Goal: Information Seeking & Learning: Learn about a topic

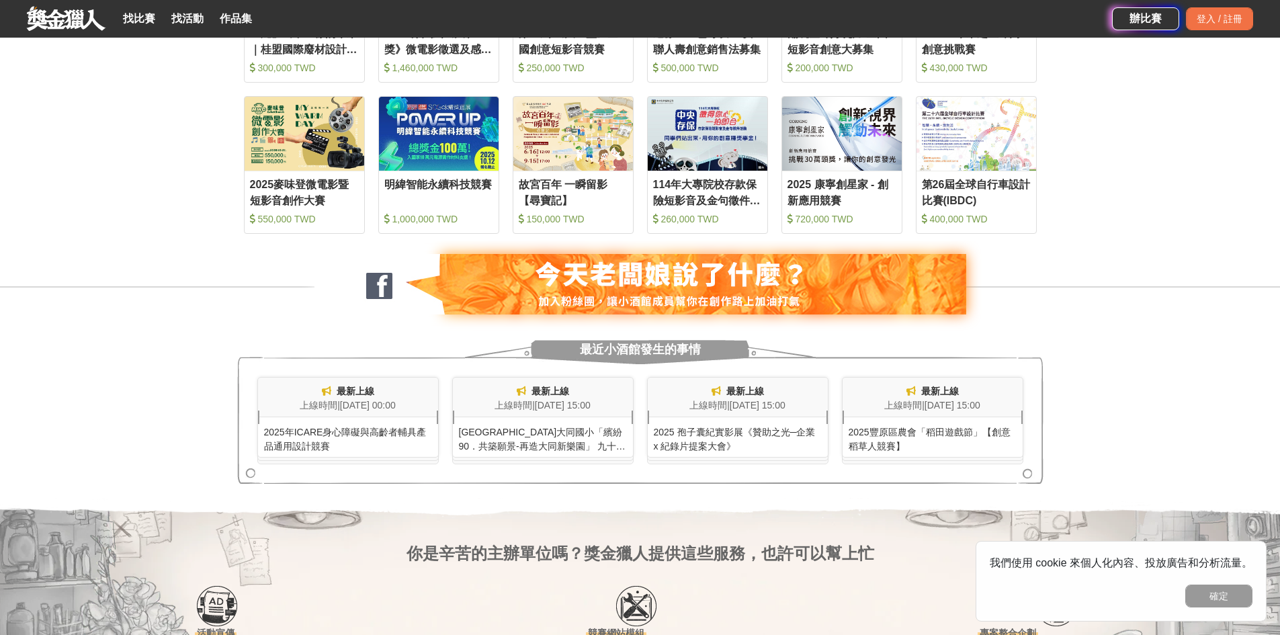
scroll to position [873, 0]
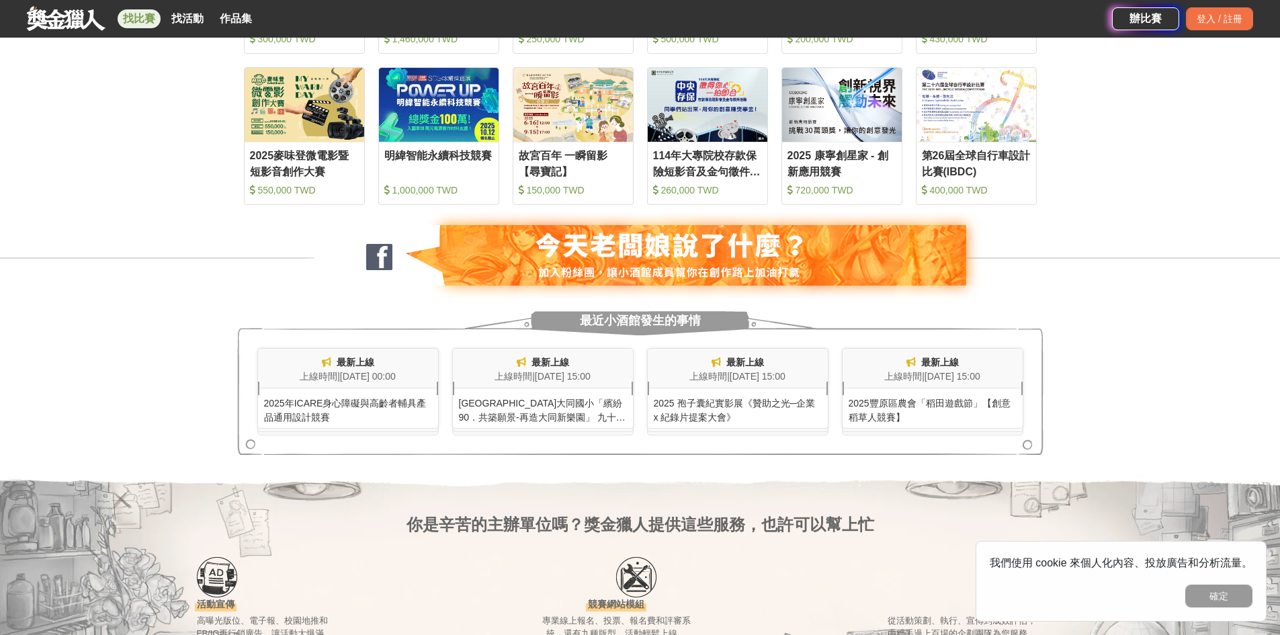
click at [138, 20] on link "找比賽" at bounding box center [139, 18] width 43 height 19
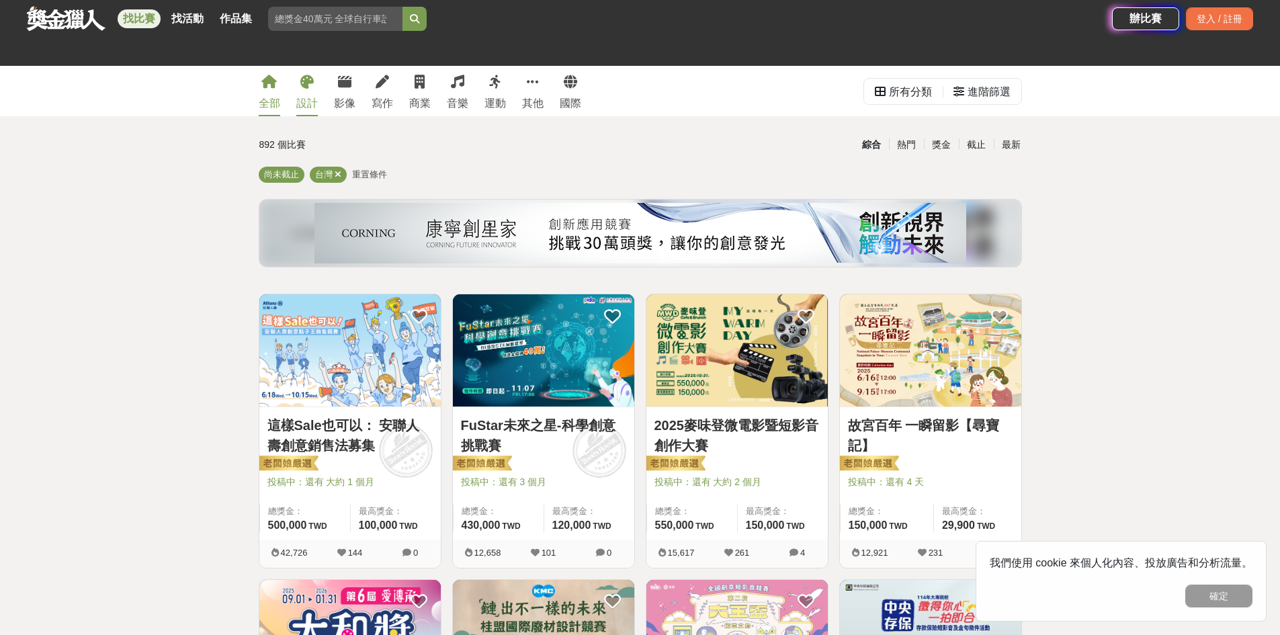
click at [313, 91] on link "設計" at bounding box center [306, 91] width 21 height 50
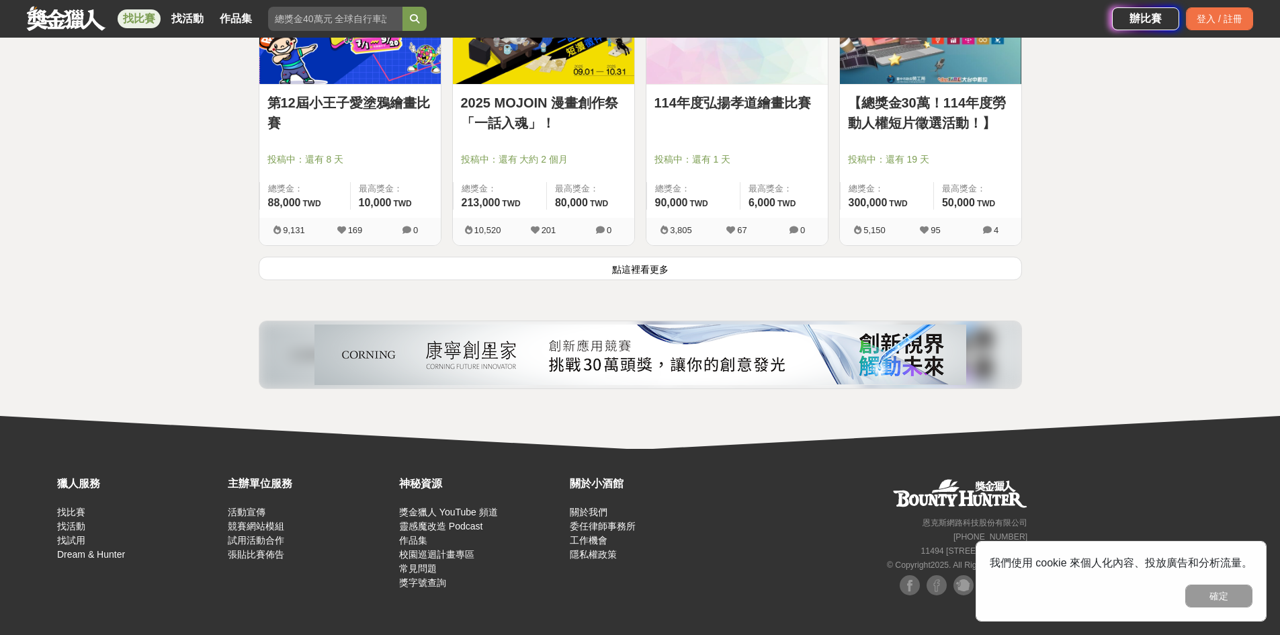
scroll to position [1751, 0]
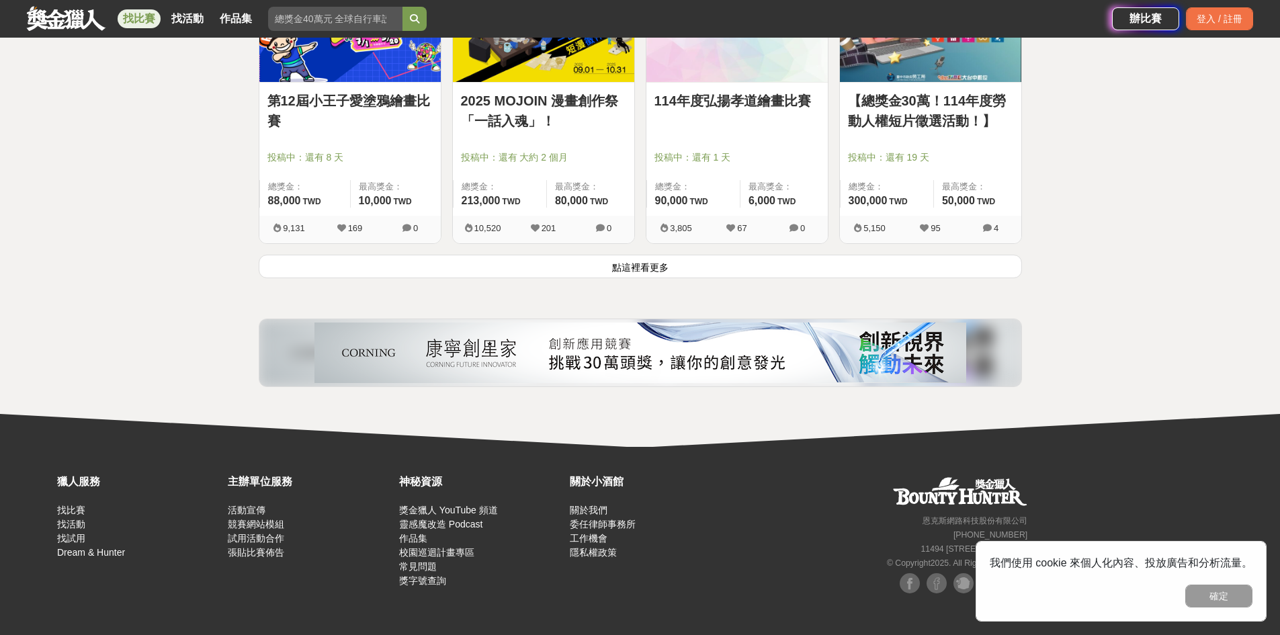
click at [937, 264] on button "點這裡看更多" at bounding box center [640, 267] width 763 height 24
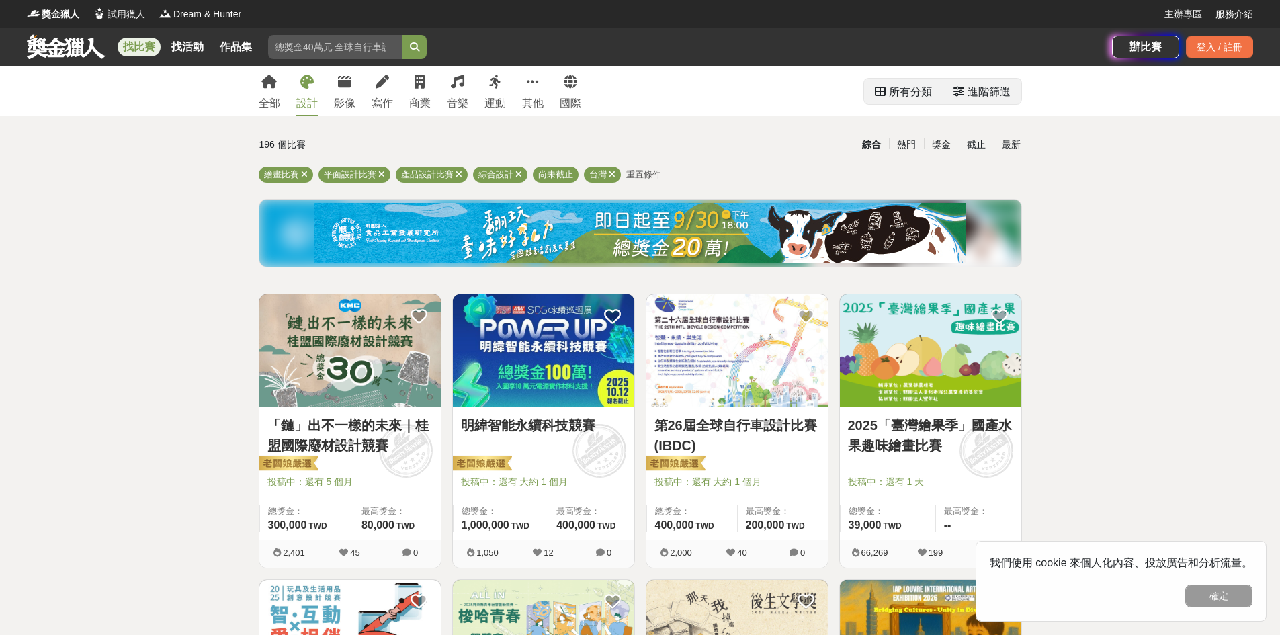
click at [966, 91] on div "進階篩選" at bounding box center [981, 92] width 57 height 27
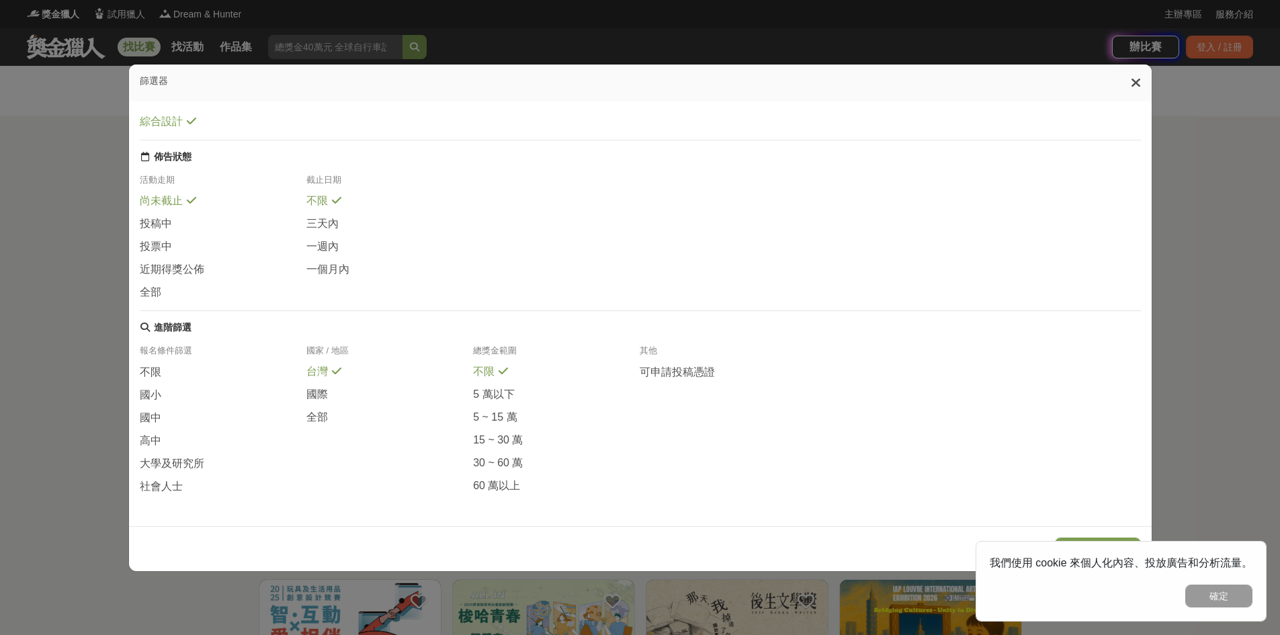
scroll to position [140, 0]
click at [149, 437] on span "高中" at bounding box center [150, 441] width 21 height 14
click at [1222, 585] on button "確定" at bounding box center [1218, 595] width 67 height 23
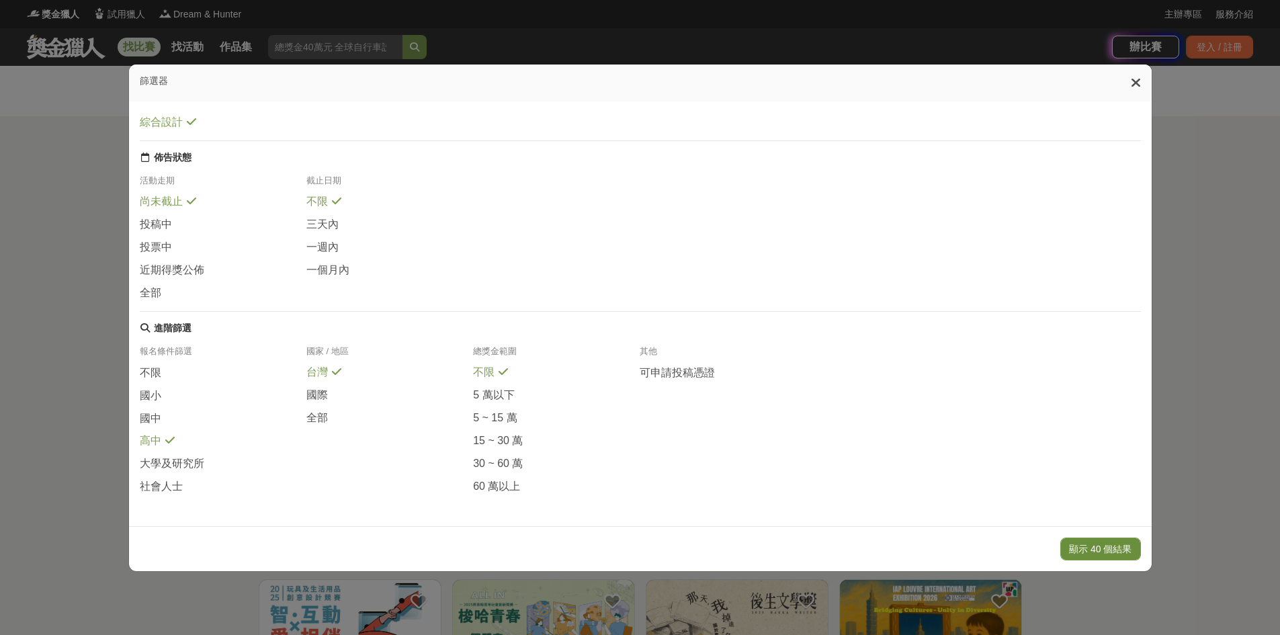
click at [1084, 558] on button "顯示 40 個結果" at bounding box center [1100, 548] width 80 height 23
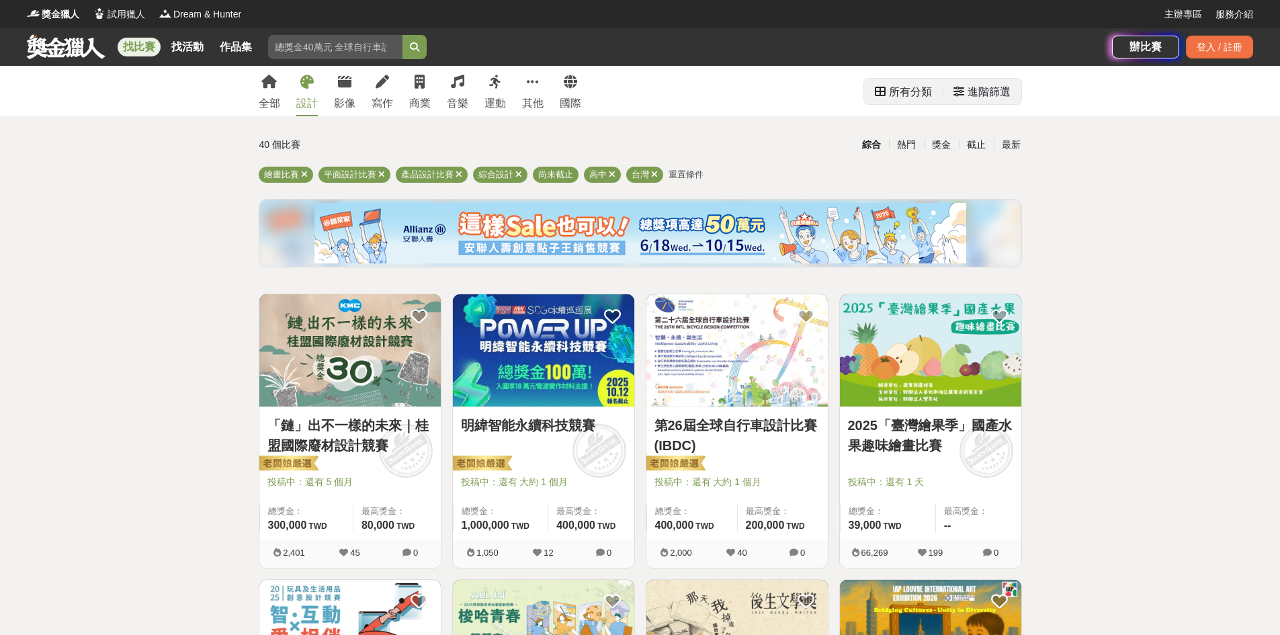
click at [959, 95] on icon at bounding box center [958, 91] width 11 height 11
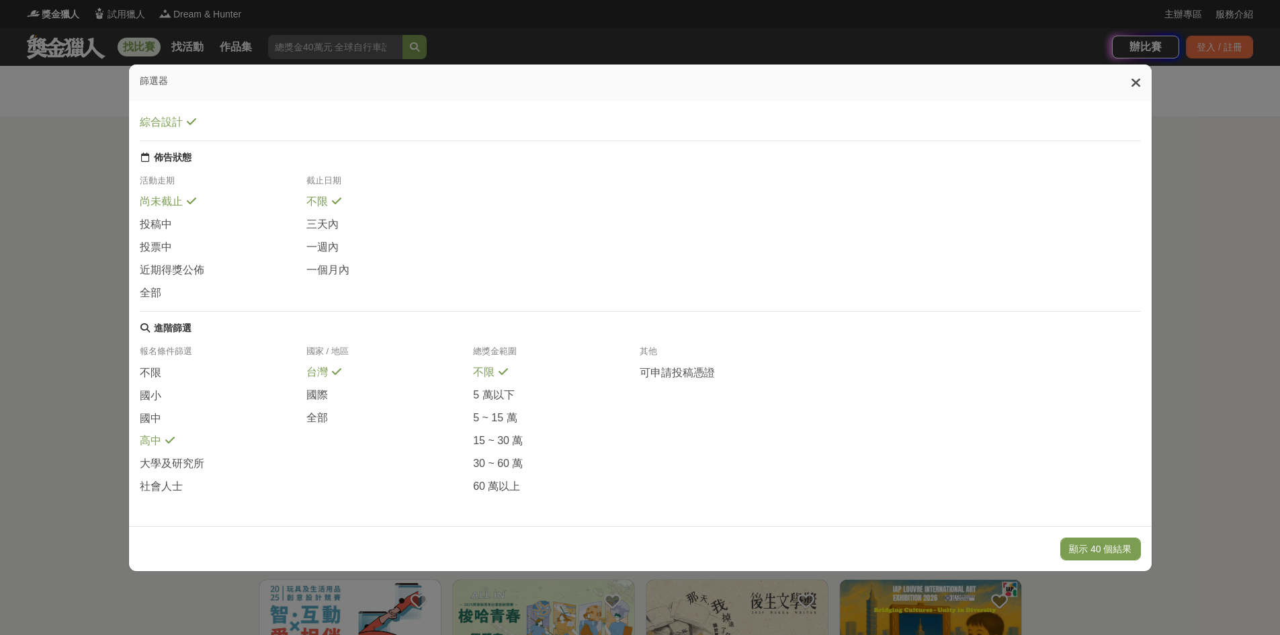
scroll to position [140, 0]
click at [1084, 552] on button "顯示 40 個結果" at bounding box center [1100, 548] width 80 height 23
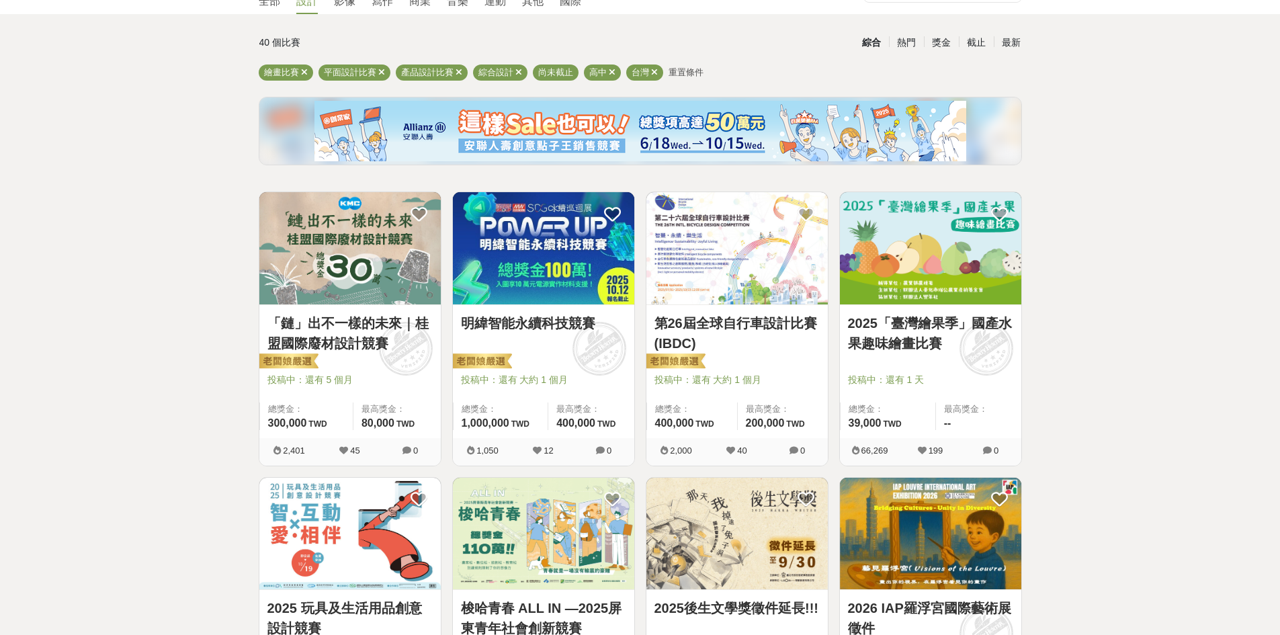
scroll to position [0, 0]
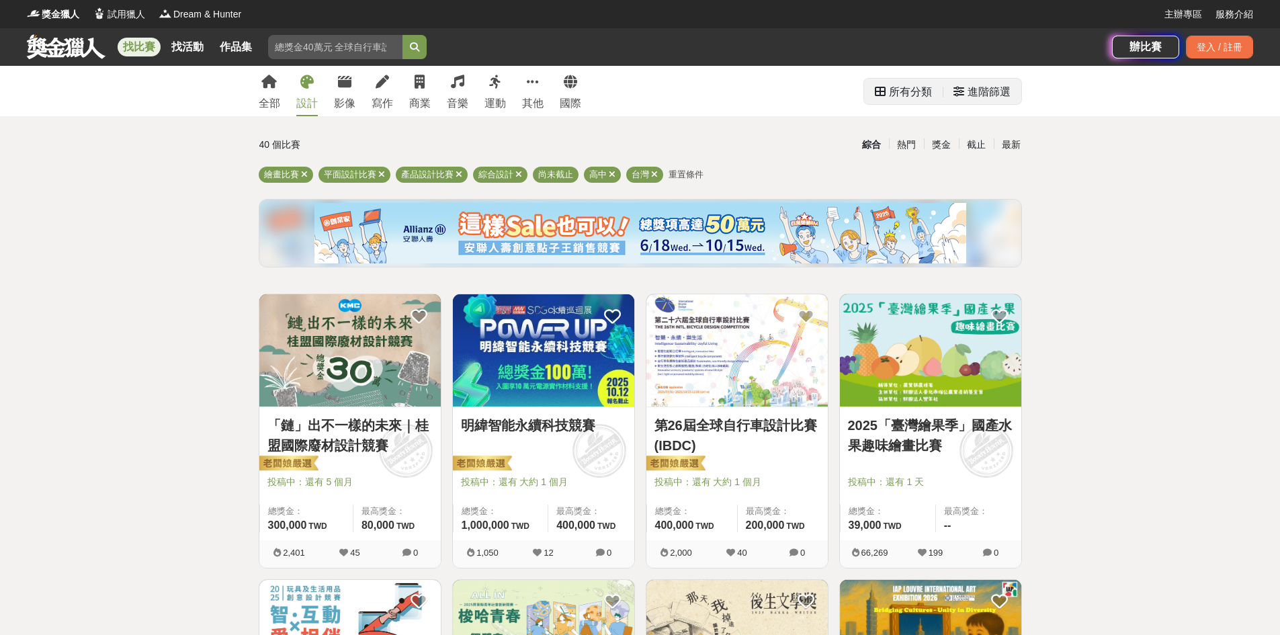
click at [973, 105] on div "進階篩選" at bounding box center [988, 92] width 43 height 27
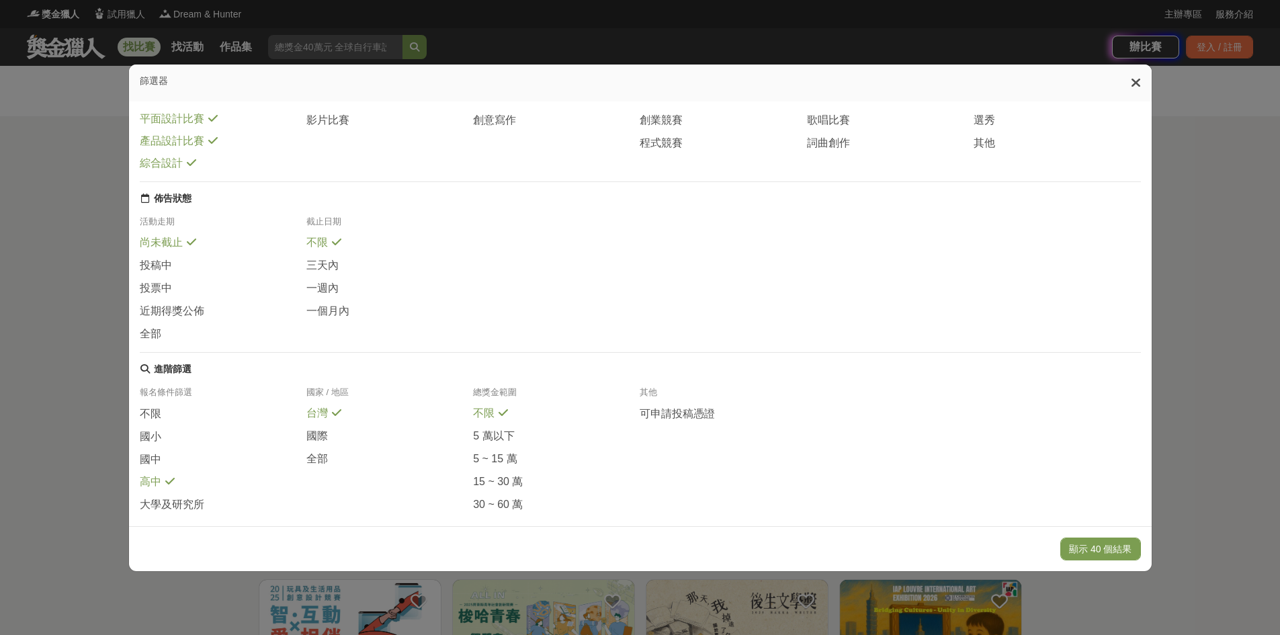
scroll to position [140, 0]
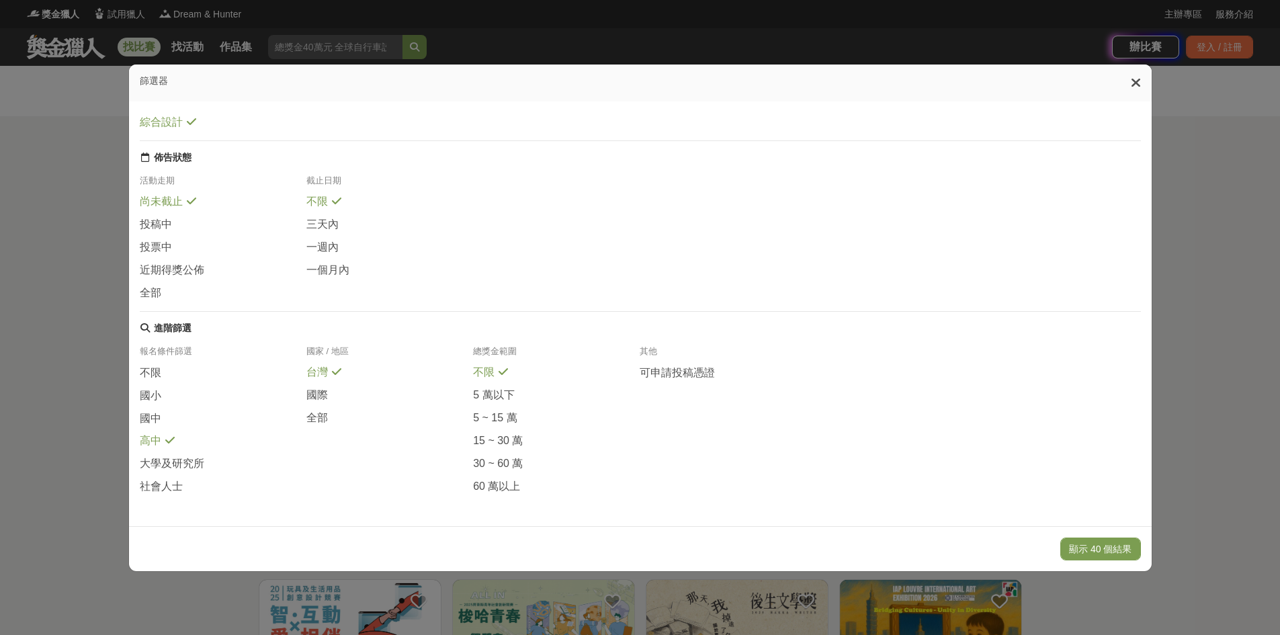
click at [314, 424] on div "報名條件篩選 不限 國小 國中 高中 大學及研究所 社會人士 國家 / 地區 台灣 國際 全部 總獎金範圍 不限 5 萬以下 5 ~ 15 萬 15 ~ 30…" at bounding box center [640, 424] width 1001 height 159
click at [318, 403] on div "國際" at bounding box center [389, 399] width 167 height 23
click at [309, 411] on span "全部" at bounding box center [316, 418] width 21 height 14
click at [310, 389] on span "國際" at bounding box center [316, 396] width 21 height 14
click at [1094, 550] on button "顯示 1 個結果" at bounding box center [1102, 548] width 75 height 23
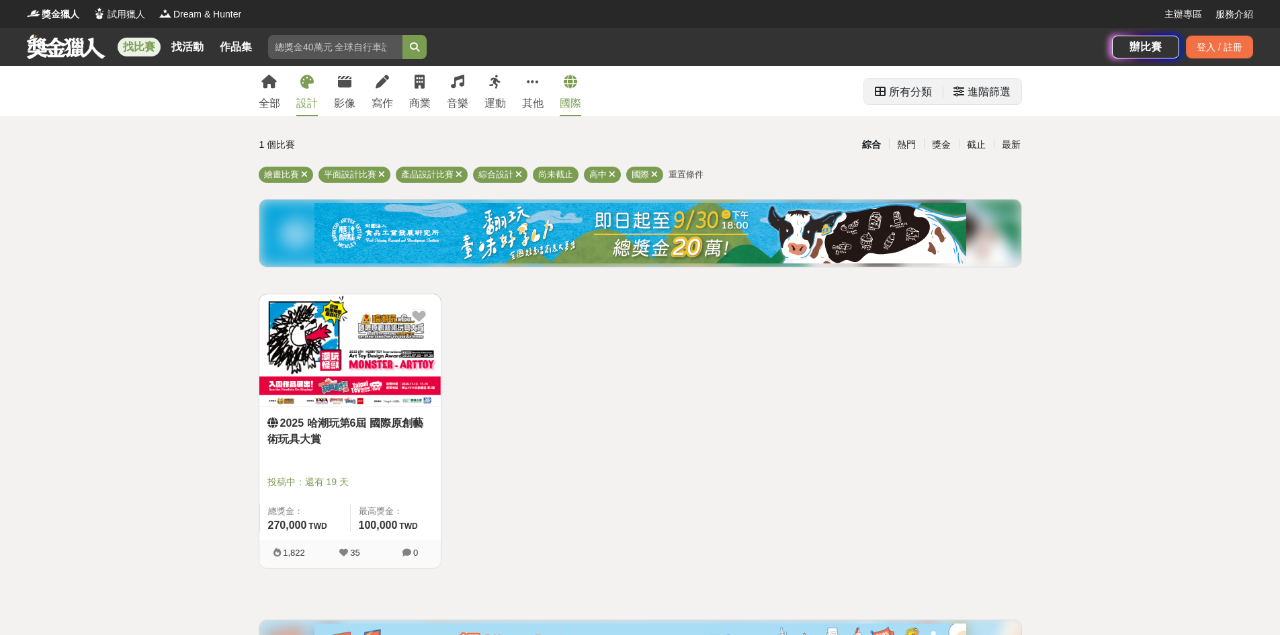
click at [986, 98] on div "進階篩選" at bounding box center [988, 92] width 43 height 27
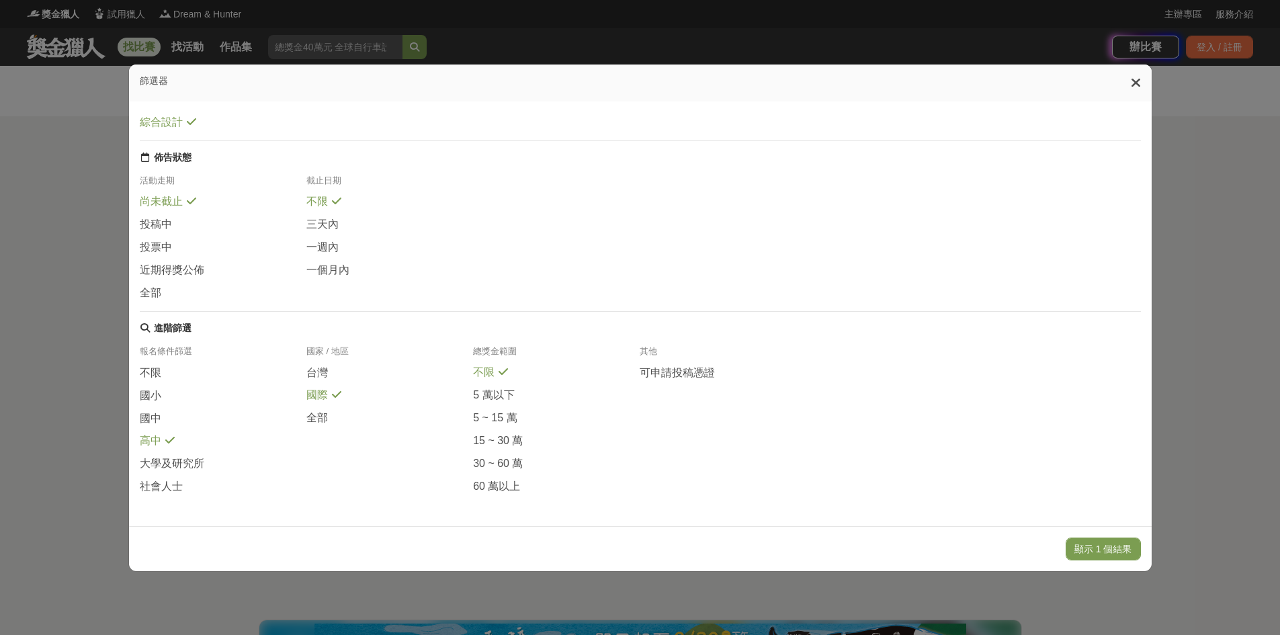
scroll to position [140, 0]
click at [320, 411] on span "全部" at bounding box center [316, 418] width 21 height 14
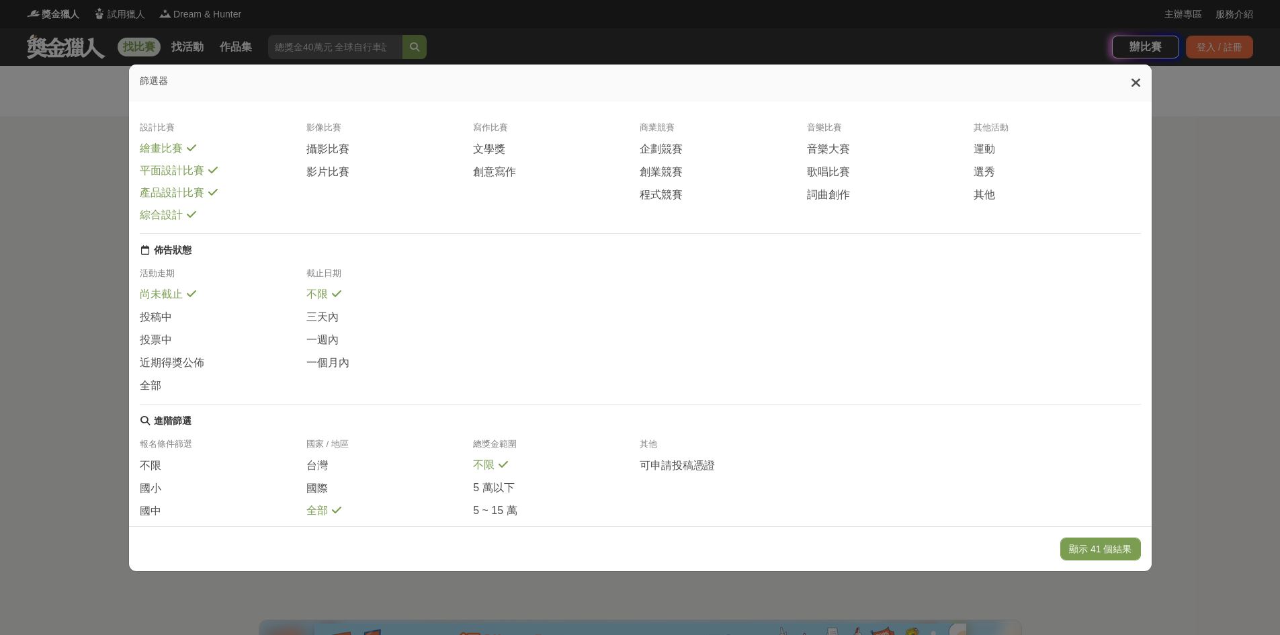
scroll to position [0, 0]
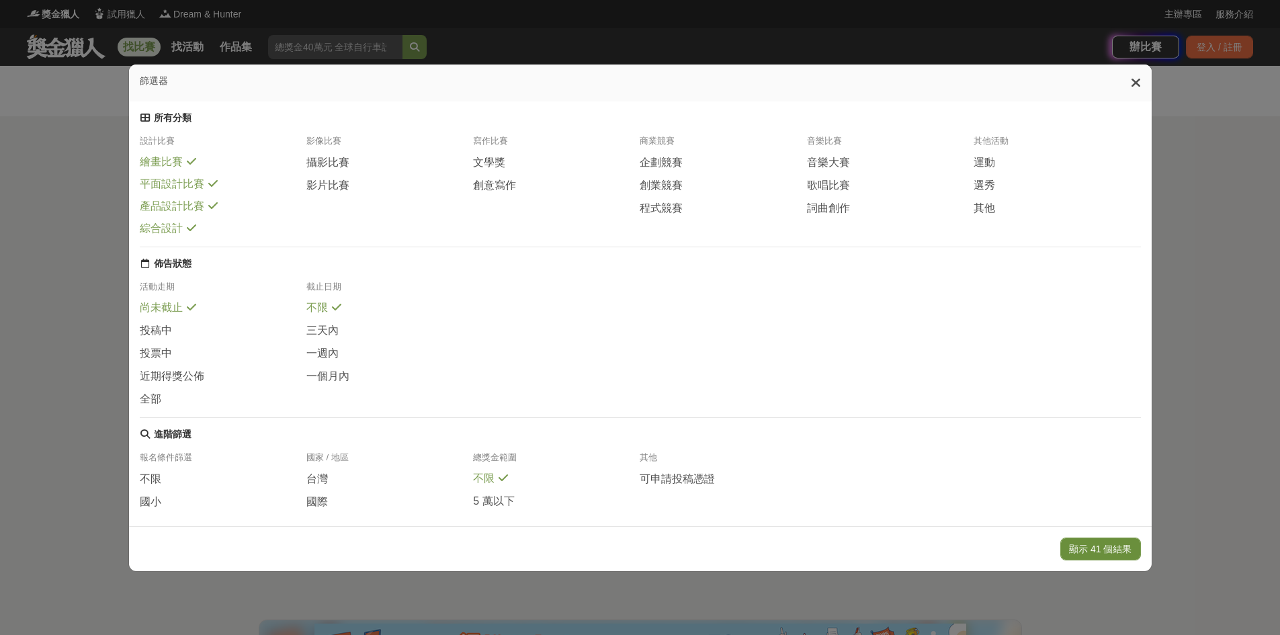
click at [1100, 550] on button "顯示 41 個結果" at bounding box center [1100, 548] width 80 height 23
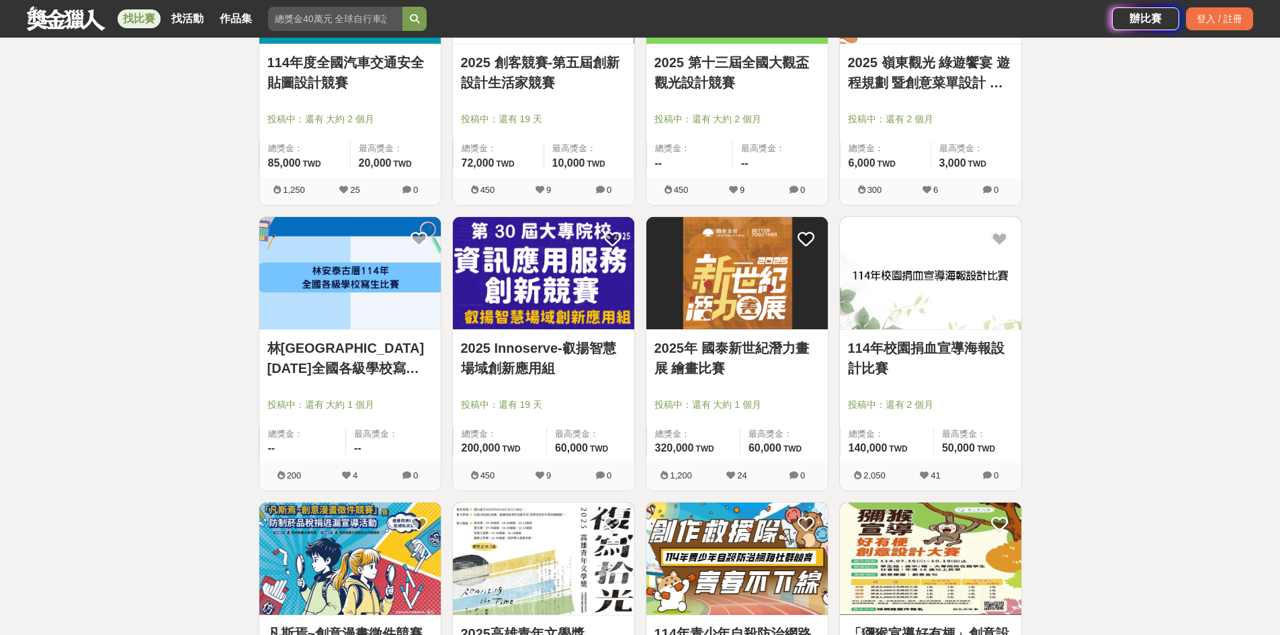
scroll to position [672, 0]
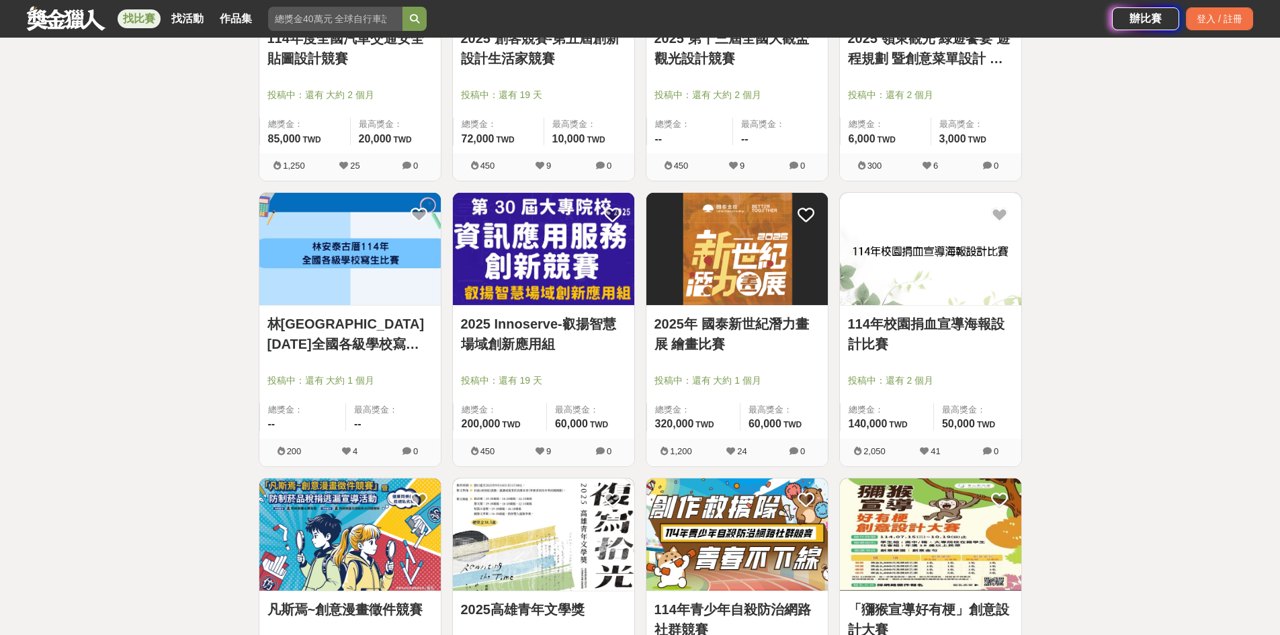
click at [750, 326] on link "2025年 國泰新世紀潛力畫展 繪畫比賽" at bounding box center [736, 334] width 165 height 40
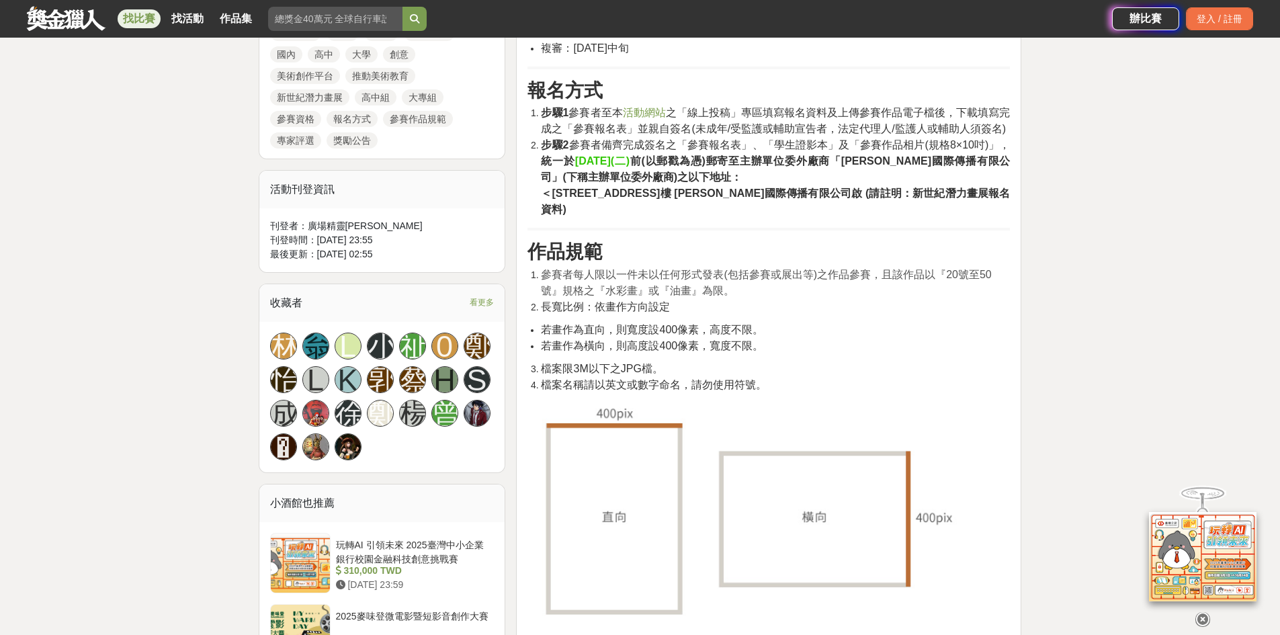
scroll to position [739, 0]
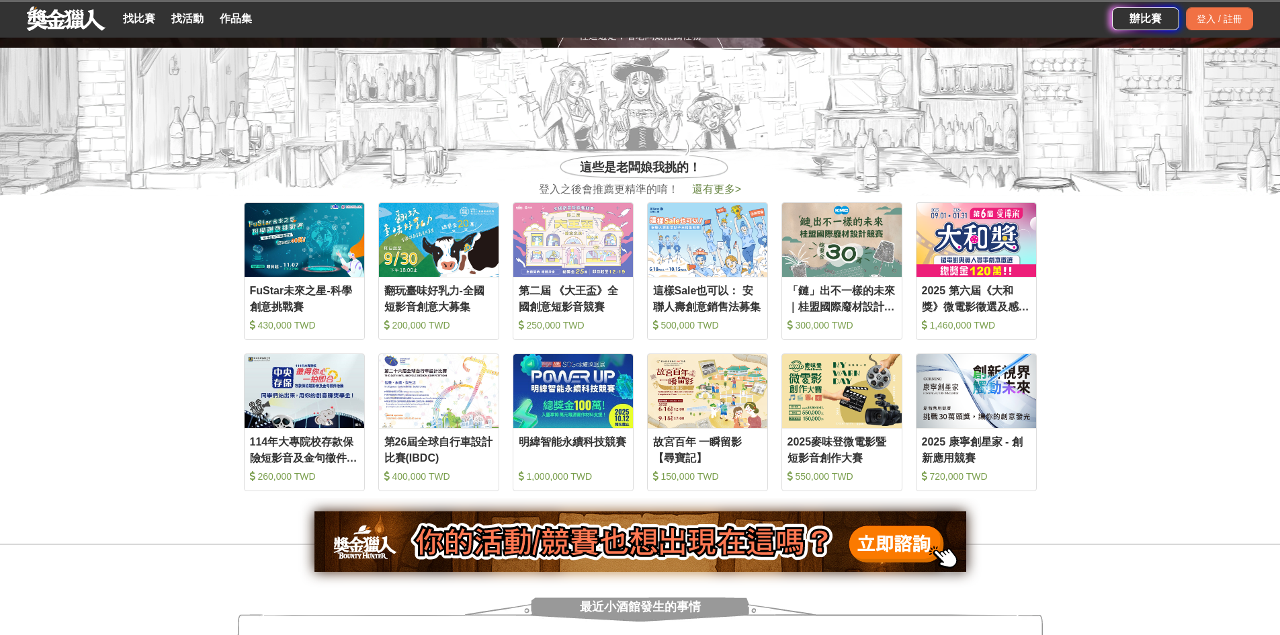
scroll to position [605, 0]
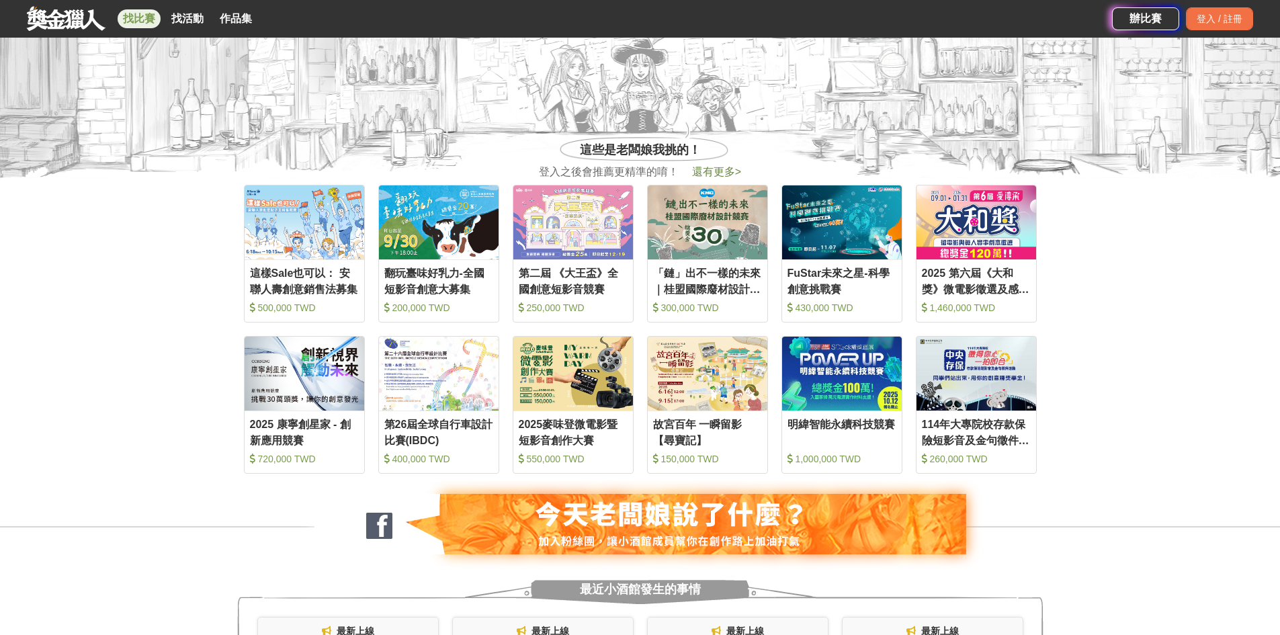
click at [142, 26] on link "找比賽" at bounding box center [139, 18] width 43 height 19
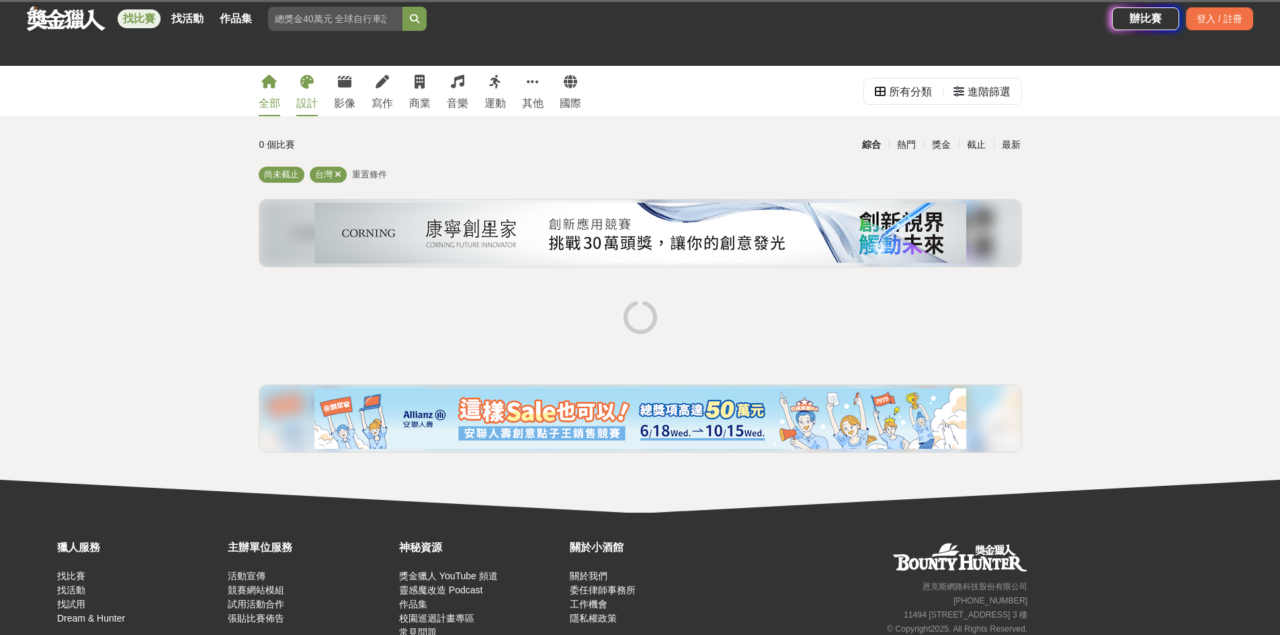
click at [312, 102] on div "設計" at bounding box center [306, 103] width 21 height 16
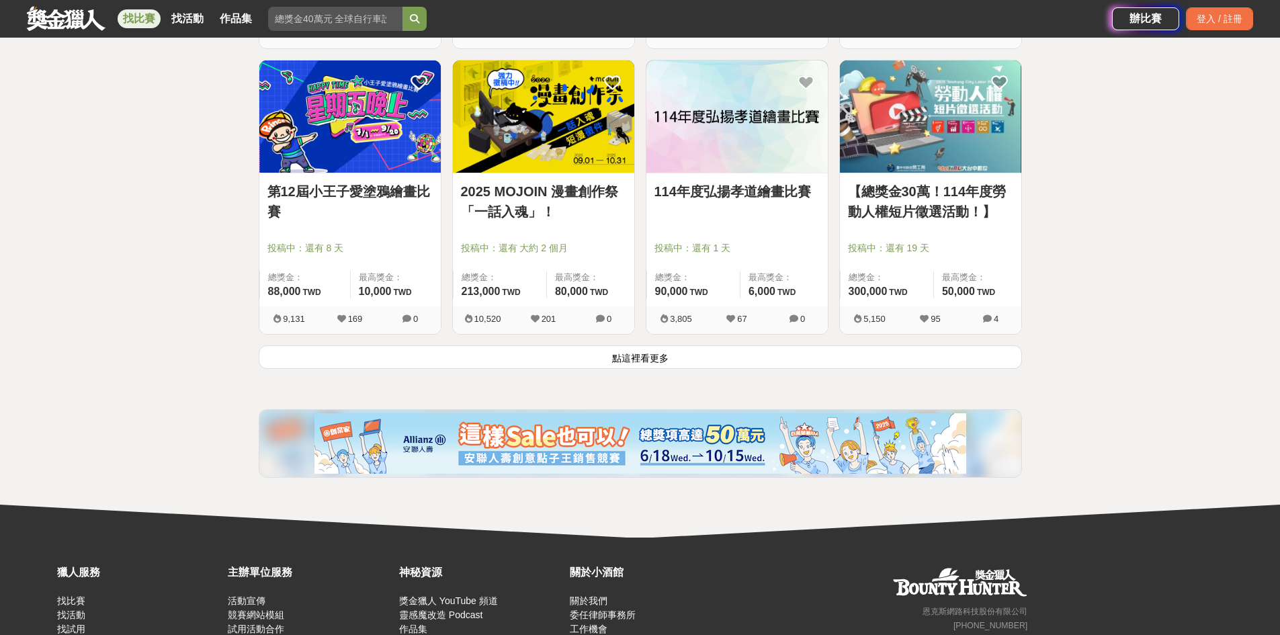
scroll to position [1679, 0]
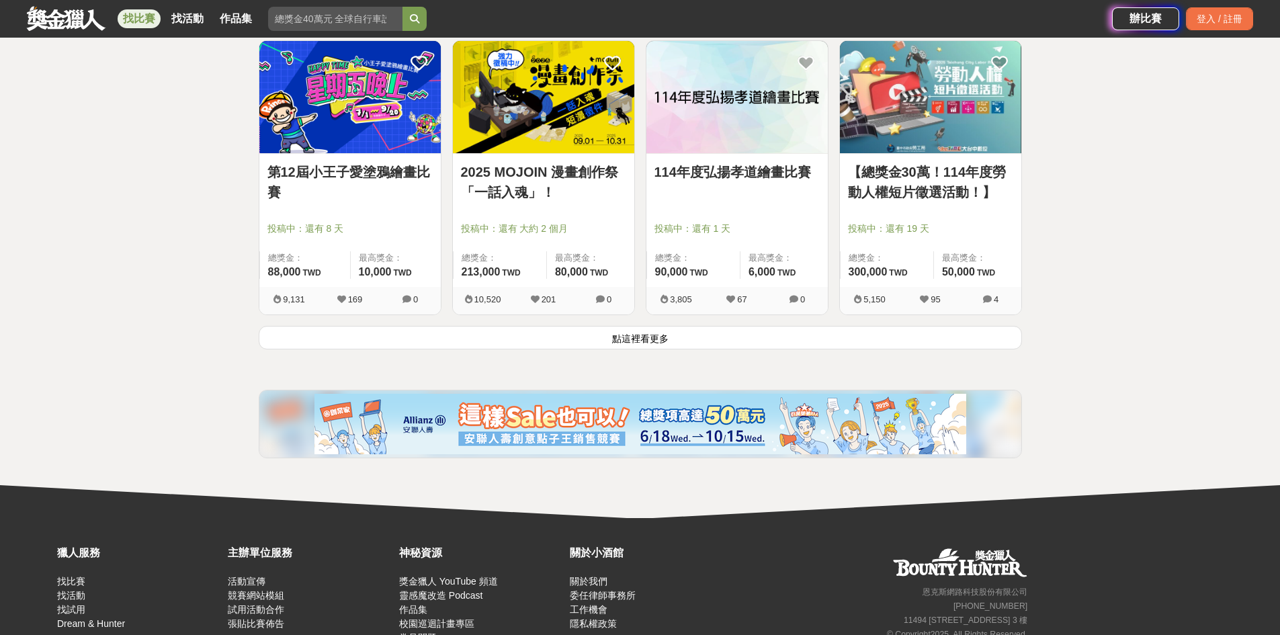
click at [666, 342] on button "點這裡看更多" at bounding box center [640, 338] width 763 height 24
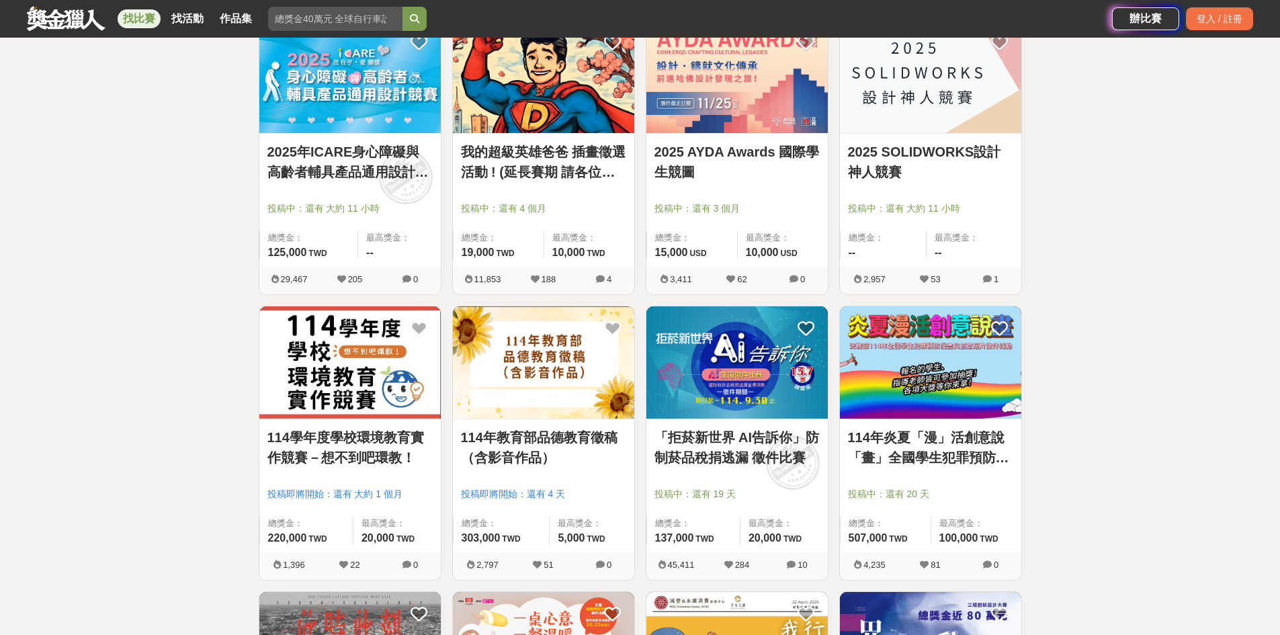
scroll to position [1581, 0]
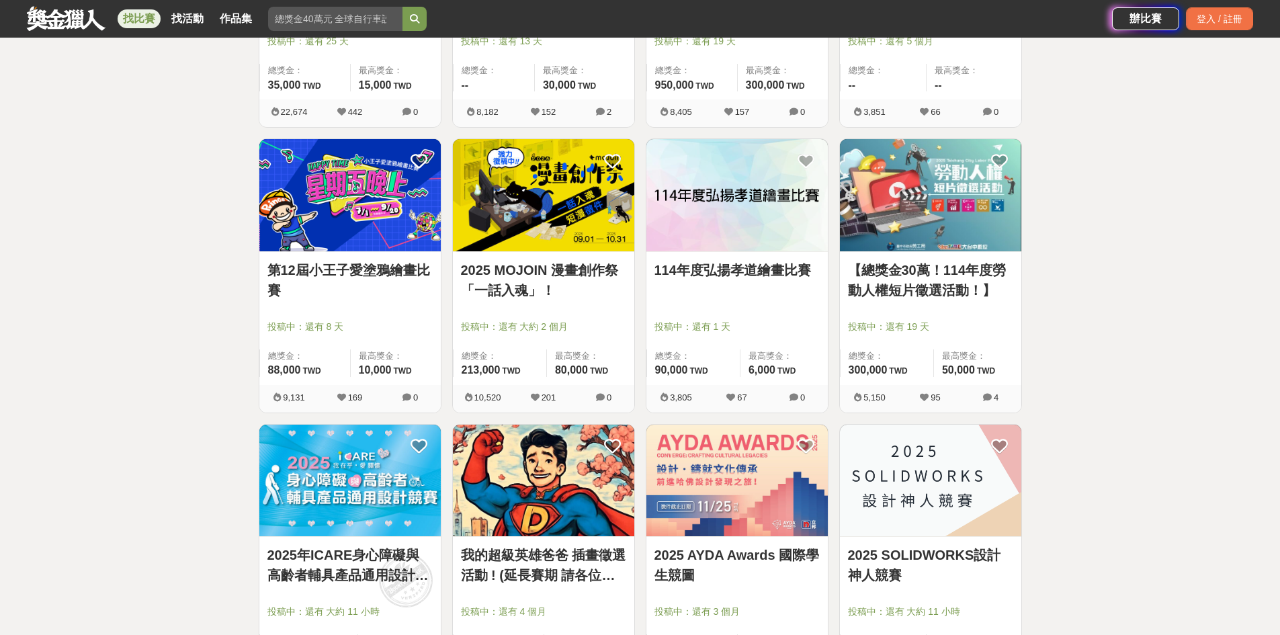
click at [144, 13] on link "找比賽" at bounding box center [139, 18] width 43 height 19
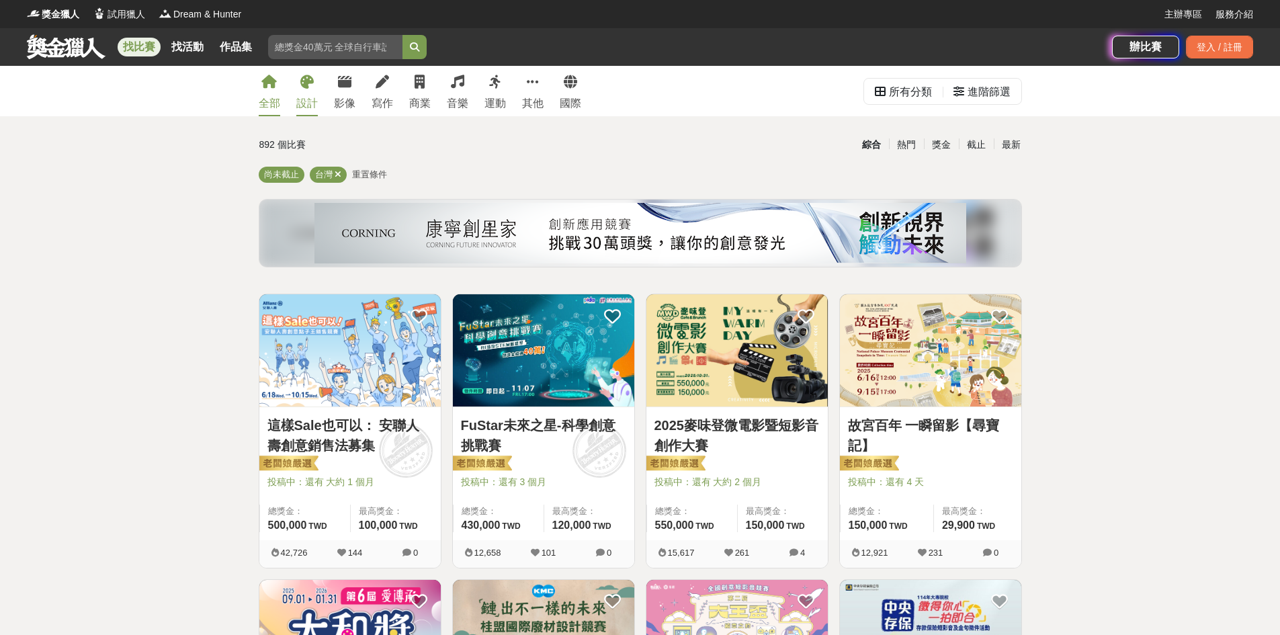
click at [311, 99] on div "設計" at bounding box center [306, 103] width 21 height 16
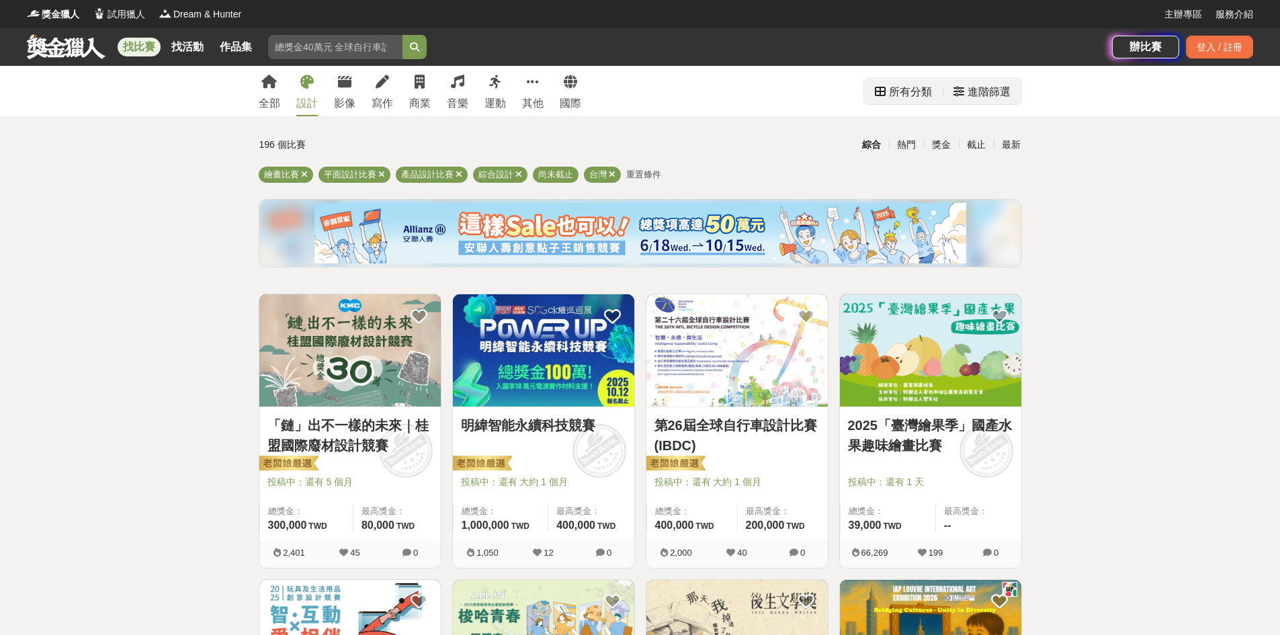
click at [994, 93] on div "進階篩選" at bounding box center [988, 92] width 43 height 27
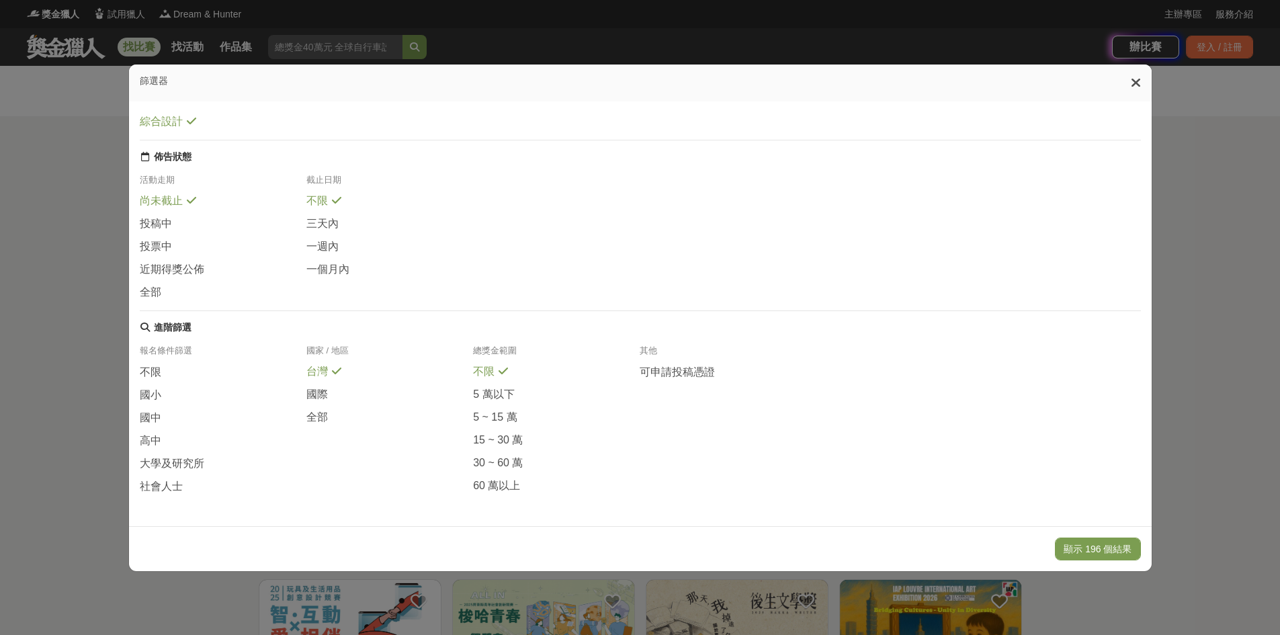
scroll to position [140, 0]
click at [155, 434] on span "高中" at bounding box center [150, 441] width 21 height 14
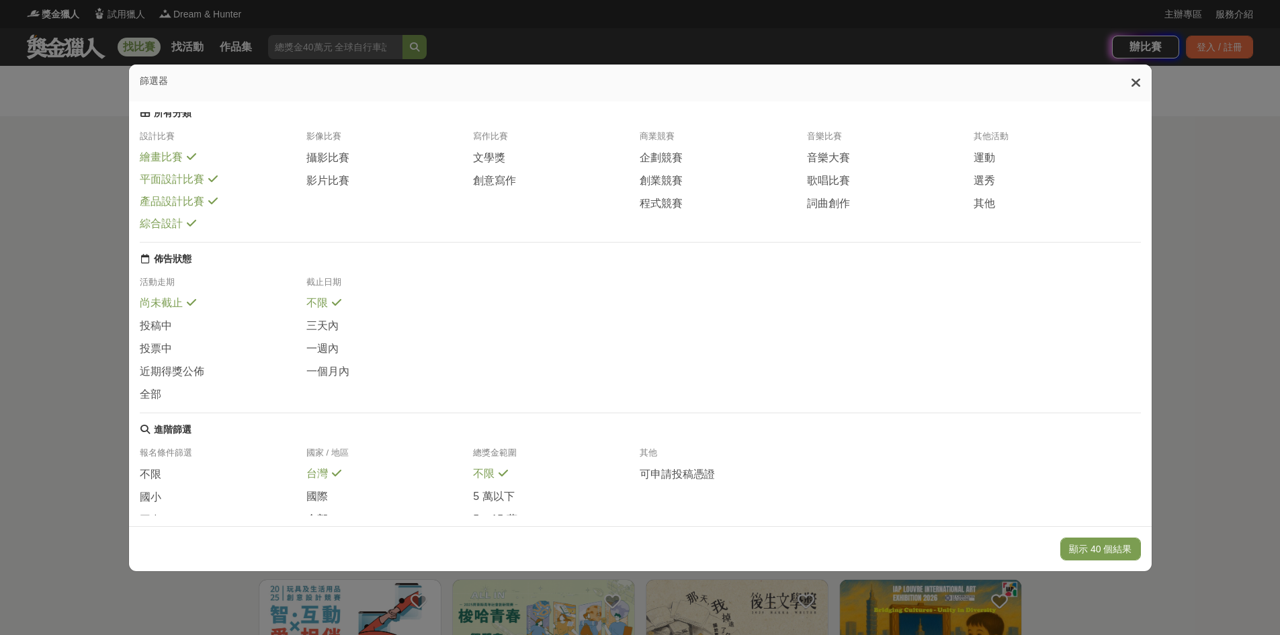
scroll to position [0, 0]
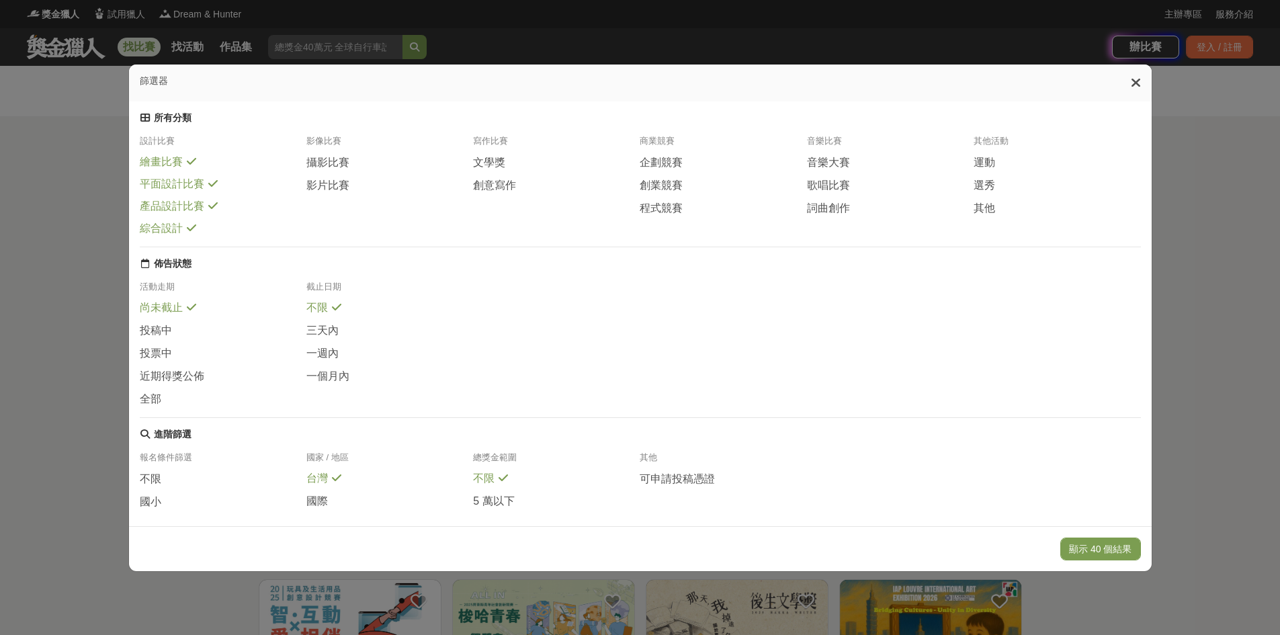
click at [191, 214] on span "產品設計比賽" at bounding box center [172, 207] width 64 height 14
click at [159, 236] on span "綜合設計" at bounding box center [161, 229] width 43 height 14
click at [1098, 556] on button "顯示 24 個結果" at bounding box center [1100, 548] width 80 height 23
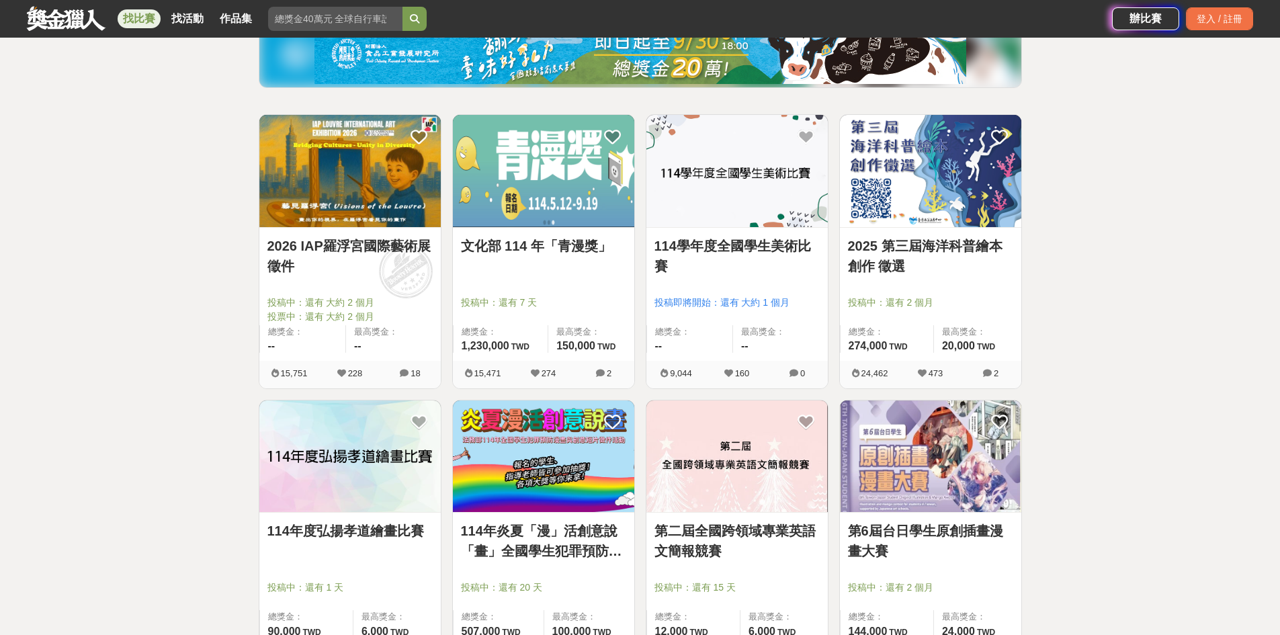
scroll to position [269, 0]
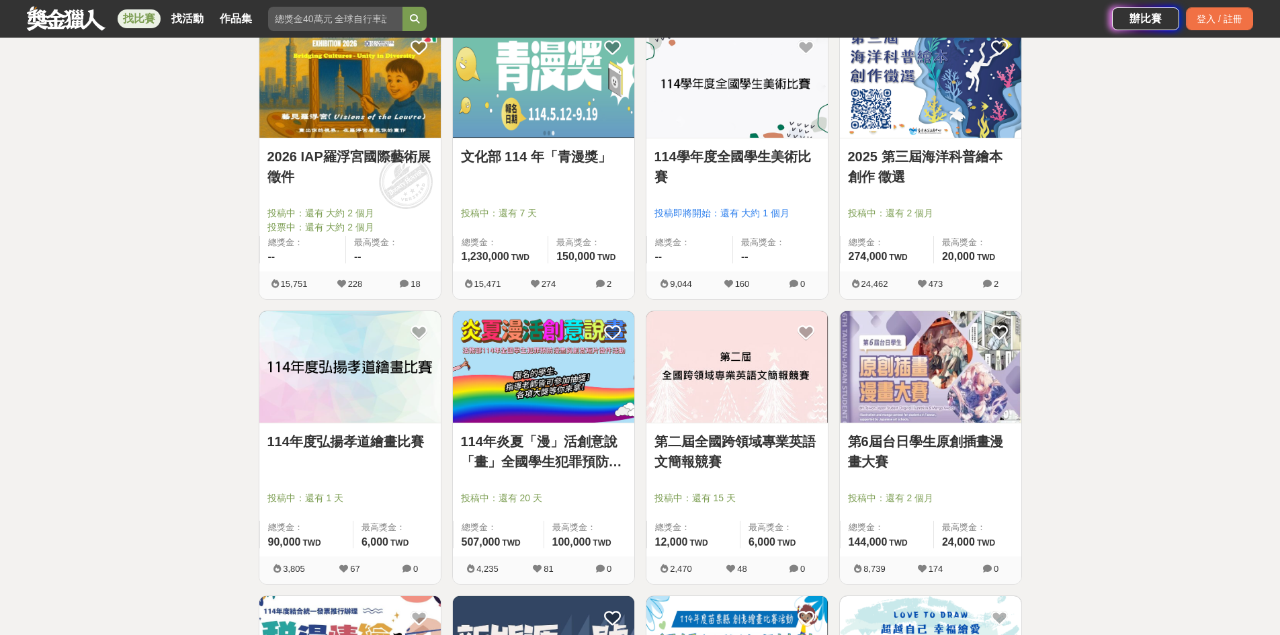
click at [963, 422] on img at bounding box center [930, 367] width 181 height 112
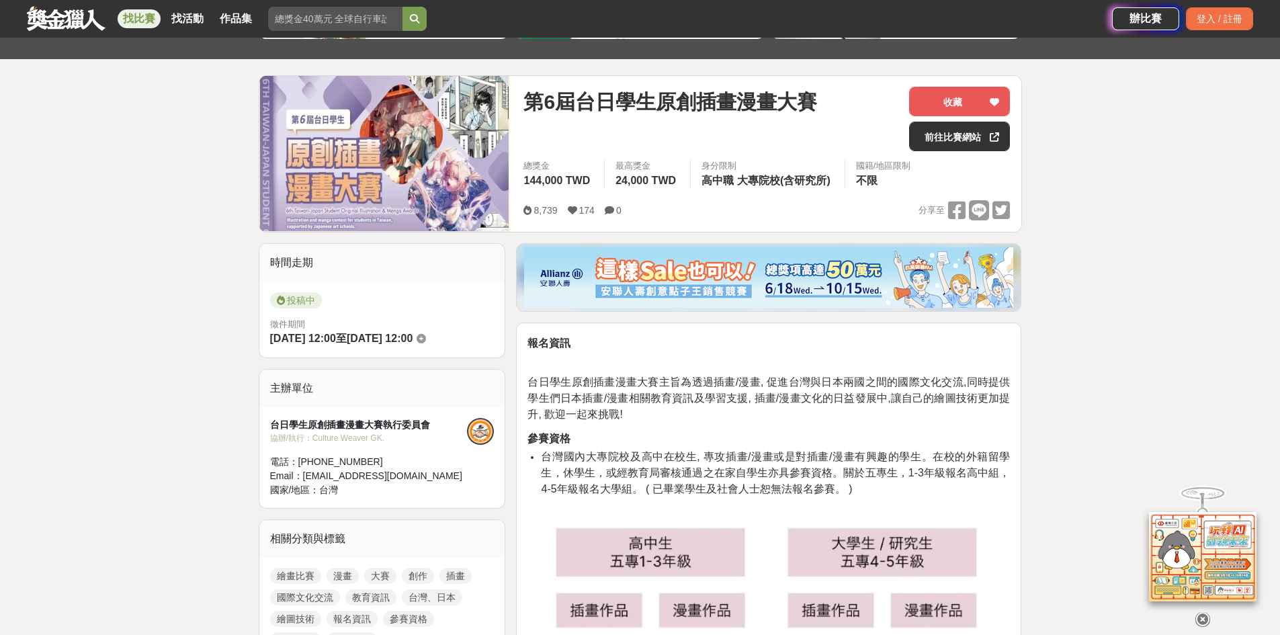
scroll to position [134, 0]
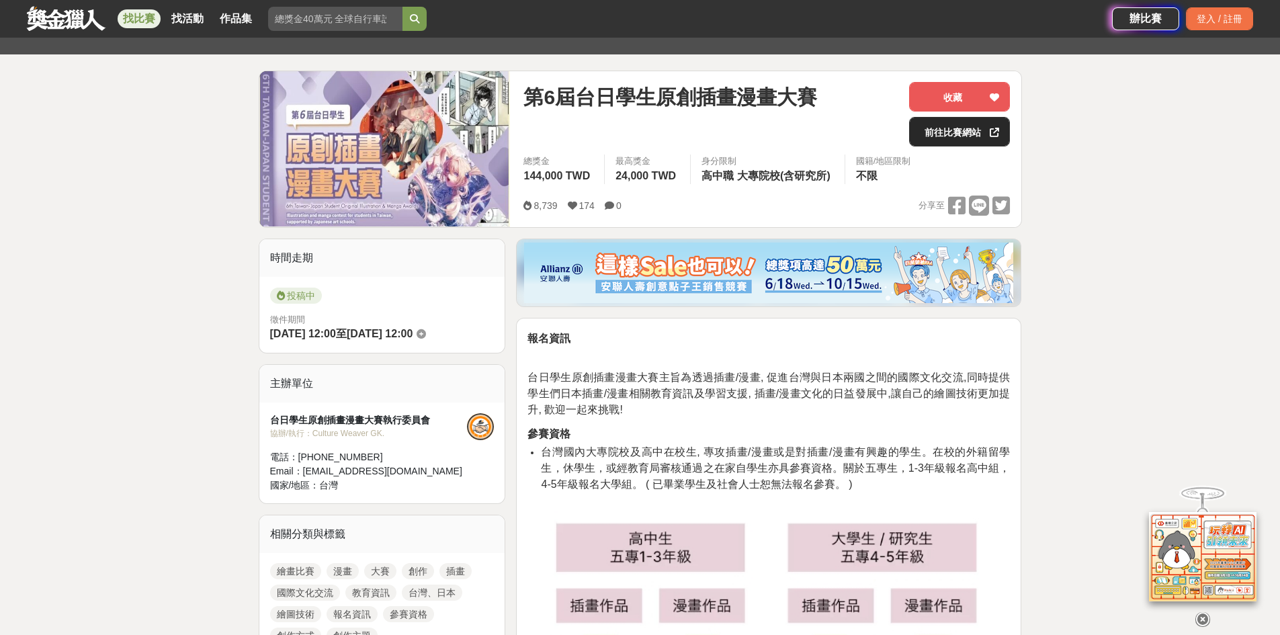
click at [951, 134] on link "前往比賽網站" at bounding box center [959, 132] width 101 height 30
